Goal: Information Seeking & Learning: Learn about a topic

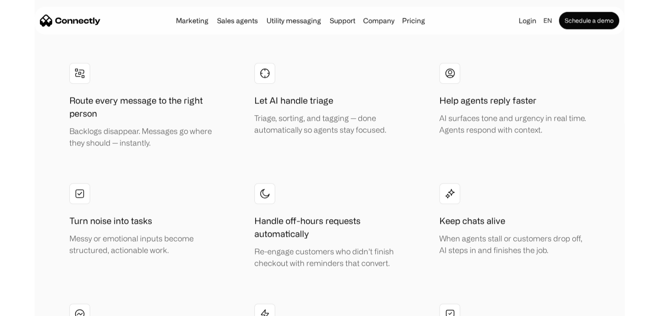
scroll to position [1722, 0]
click at [246, 23] on link "Sales agents" at bounding box center [238, 20] width 48 height 7
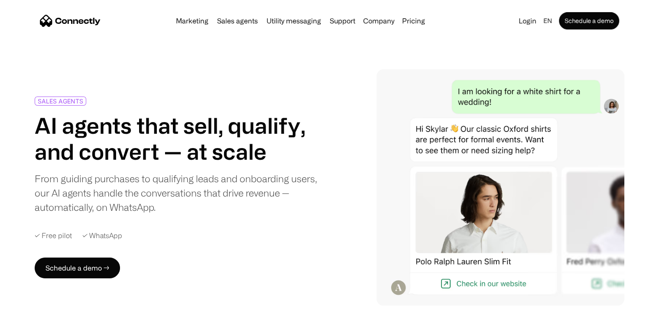
click at [415, 25] on div "Marketing Sales agents Utility messaging Support Company About us Careers Conta…" at bounding box center [300, 21] width 256 height 12
click at [416, 20] on link "Pricing" at bounding box center [414, 20] width 30 height 7
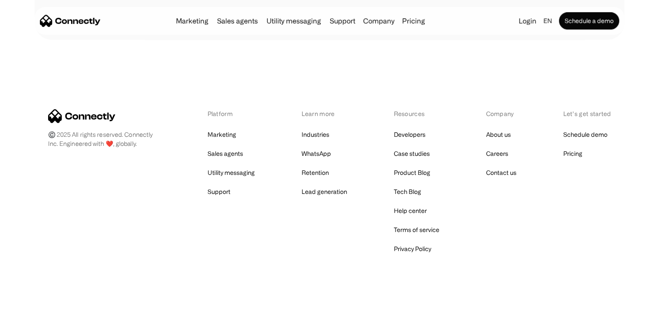
scroll to position [469, 0]
click at [319, 191] on link "Lead generation" at bounding box center [323, 191] width 45 height 12
